Goal: Find specific page/section: Find specific page/section

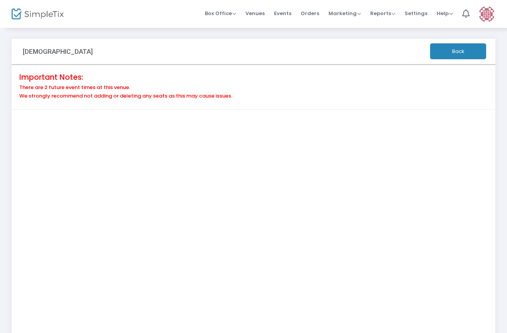
click at [458, 54] on button "Back" at bounding box center [458, 51] width 56 height 16
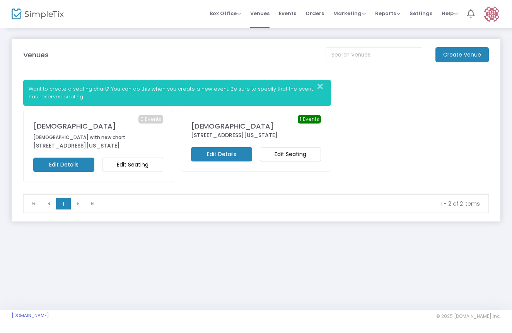
click at [287, 153] on m-button "Edit Seating" at bounding box center [290, 154] width 61 height 14
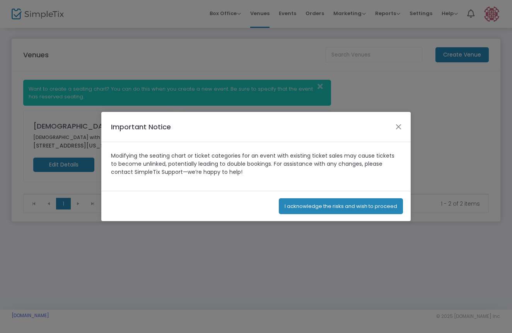
click at [326, 204] on button "I acknowledge the risks and wish to proceed" at bounding box center [341, 206] width 124 height 16
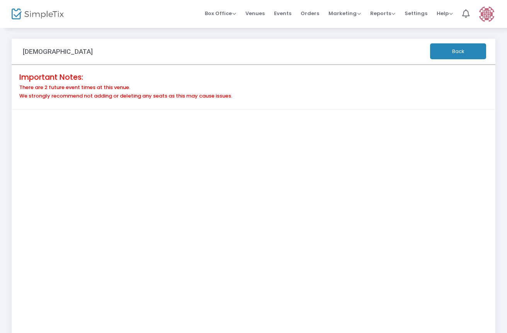
click at [454, 54] on button "Back" at bounding box center [458, 51] width 56 height 16
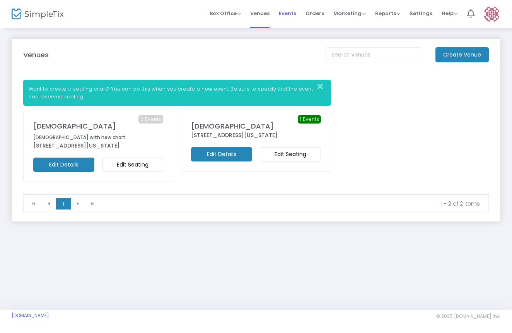
click at [287, 16] on span "Events" at bounding box center [287, 13] width 17 height 20
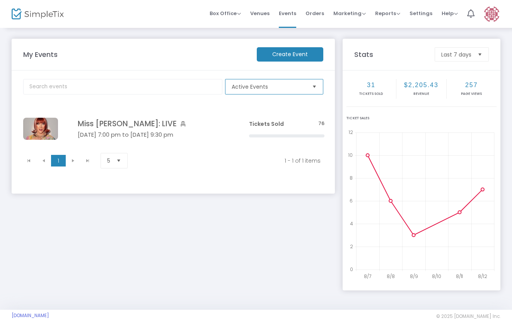
click at [307, 86] on span "Active Events" at bounding box center [269, 86] width 80 height 15
